Goal: Information Seeking & Learning: Find specific page/section

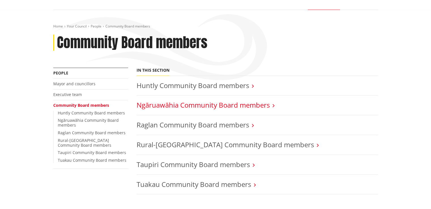
scroll to position [57, 0]
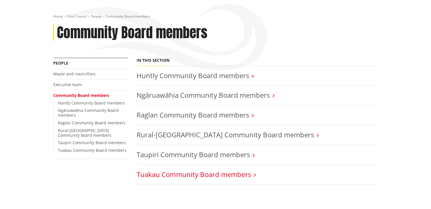
click at [159, 171] on link "Tuakau Community Board members" at bounding box center [193, 174] width 114 height 9
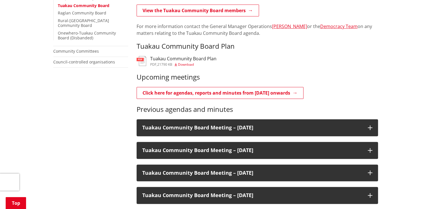
scroll to position [113, 0]
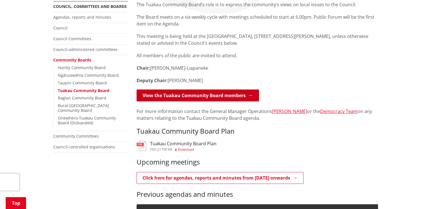
click at [223, 97] on link "View the Tuakau Community Board members" at bounding box center [197, 95] width 122 height 12
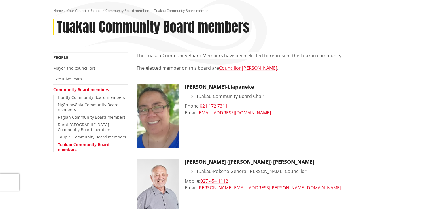
scroll to position [28, 0]
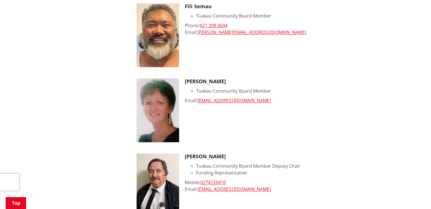
scroll to position [538, 0]
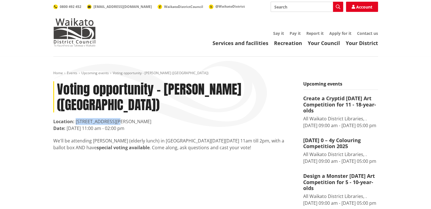
drag, startPoint x: 76, startPoint y: 104, endPoint x: 112, endPoint y: 102, distance: 36.3
click at [112, 118] on div "Location: [STREET_ADDRESS][PERSON_NAME]" at bounding box center [173, 121] width 241 height 7
click at [76, 32] on img at bounding box center [74, 32] width 42 height 28
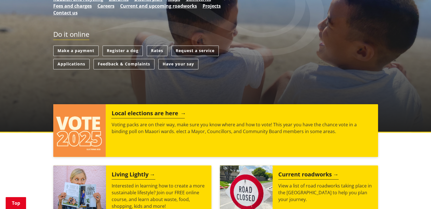
scroll to position [142, 0]
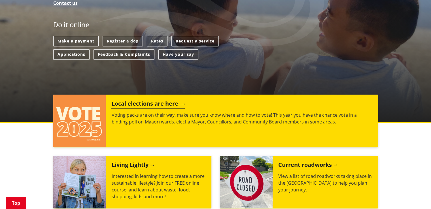
click at [162, 102] on h2 "Local elections are here" at bounding box center [147, 104] width 73 height 8
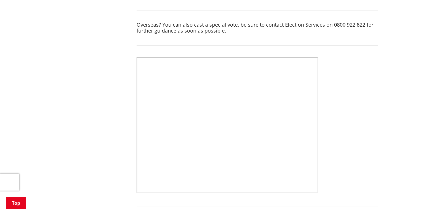
scroll to position [255, 0]
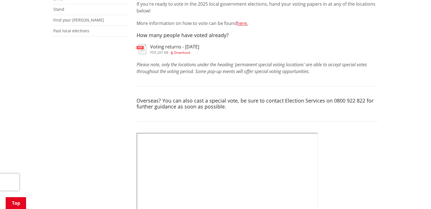
scroll to position [85, 0]
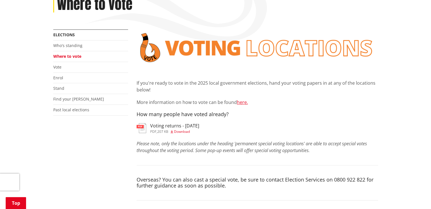
click at [183, 130] on span "Download" at bounding box center [182, 131] width 16 height 5
